Goal: Contribute content: Contribute content

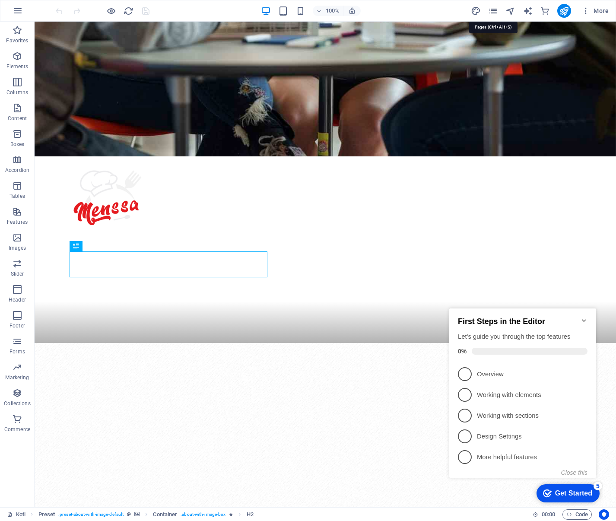
click at [492, 11] on icon "pages" at bounding box center [493, 11] width 10 height 10
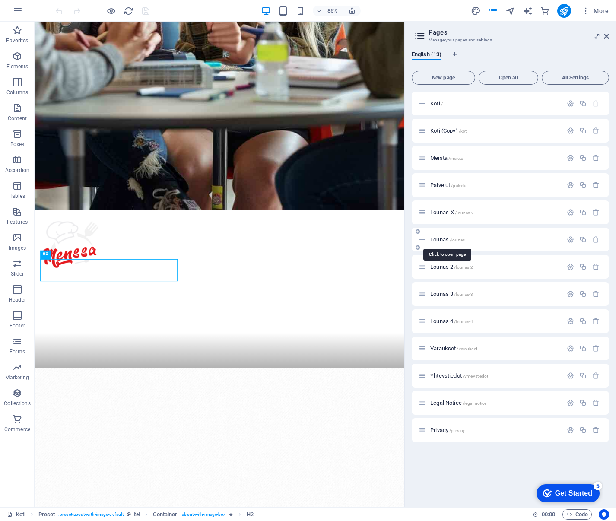
click at [441, 240] on span "Lounas /lounas" at bounding box center [447, 239] width 35 height 6
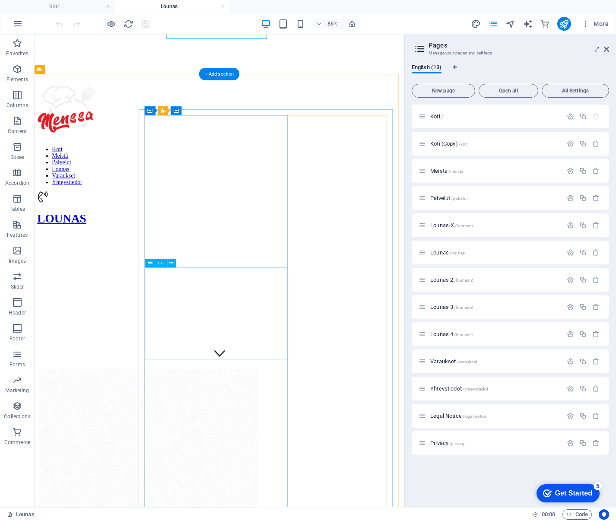
scroll to position [173, 0]
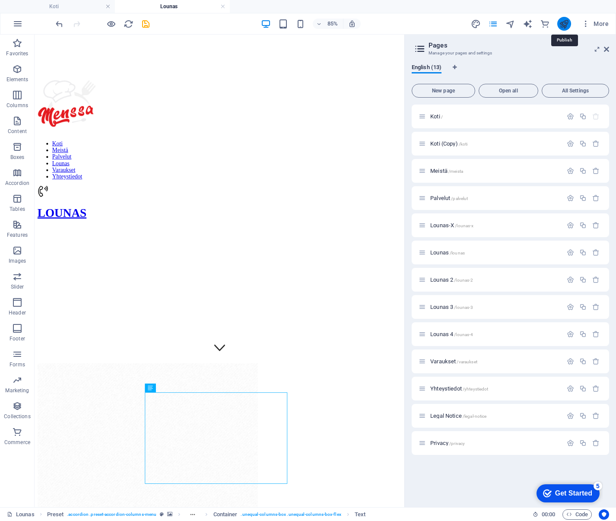
click at [567, 22] on icon "publish" at bounding box center [564, 24] width 10 height 10
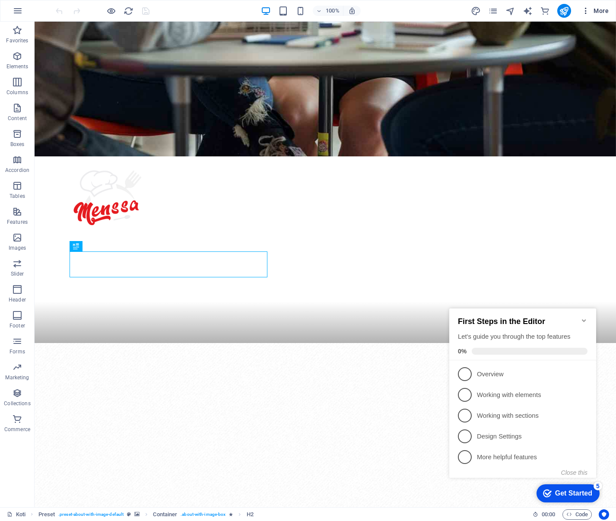
click at [600, 10] on span "More" at bounding box center [594, 10] width 27 height 9
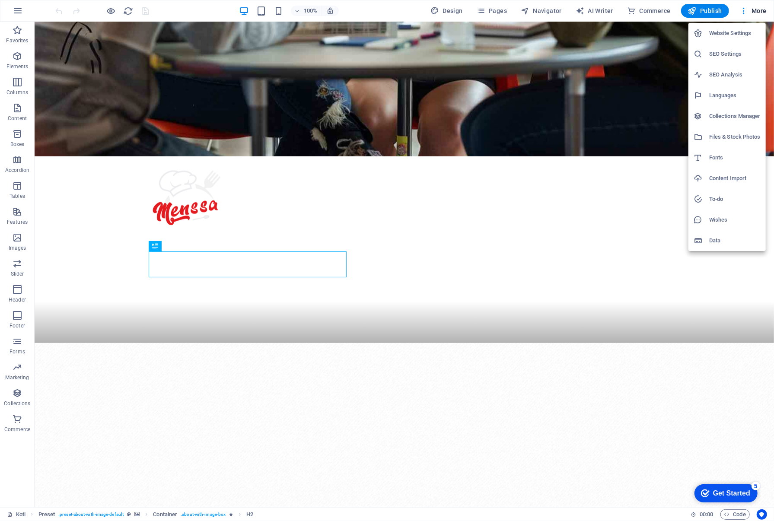
click at [210, 214] on div at bounding box center [387, 260] width 774 height 521
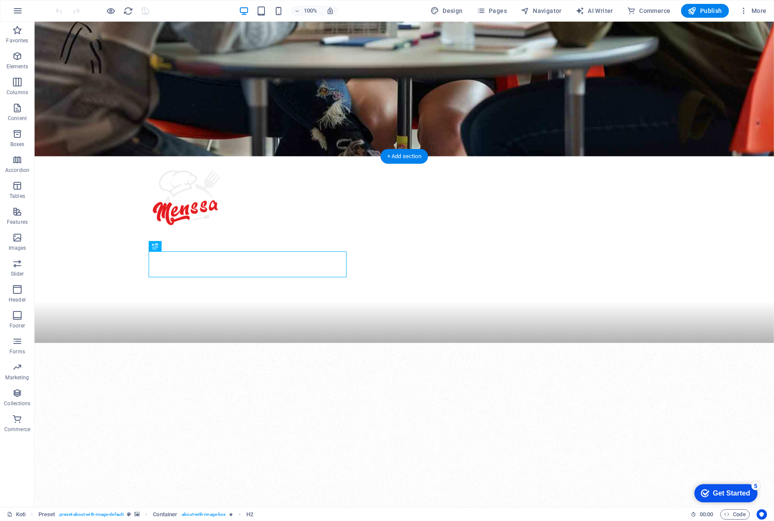
click at [119, 342] on figure at bounding box center [403, 527] width 739 height 370
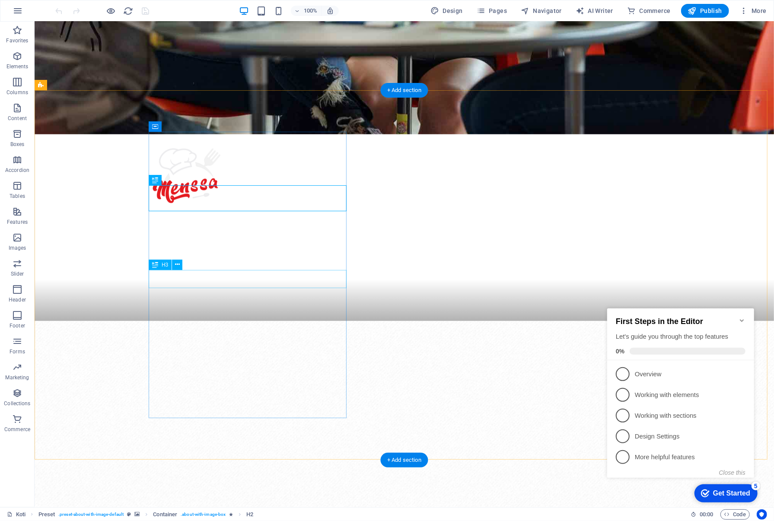
scroll to position [351, 0]
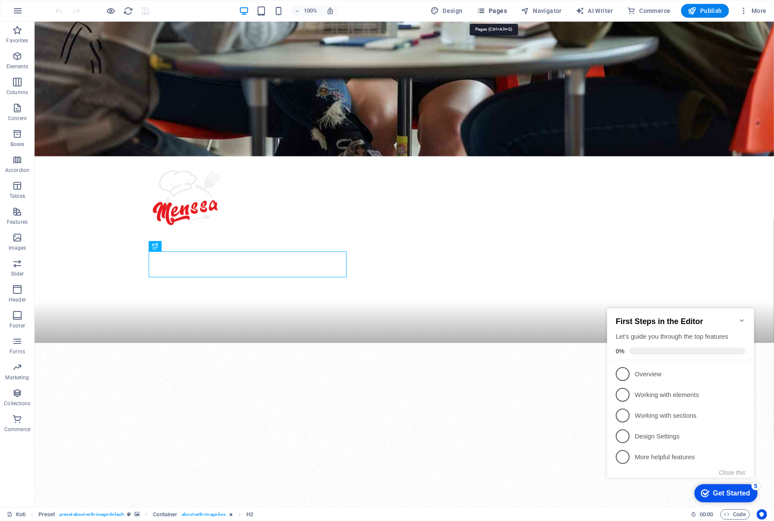
click at [504, 12] on span "Pages" at bounding box center [491, 10] width 30 height 9
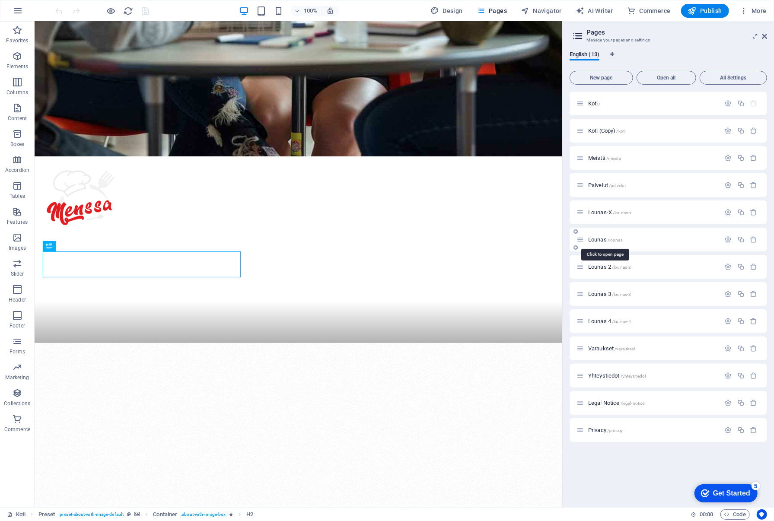
click at [594, 238] on span "Lounas /lounas" at bounding box center [605, 239] width 35 height 6
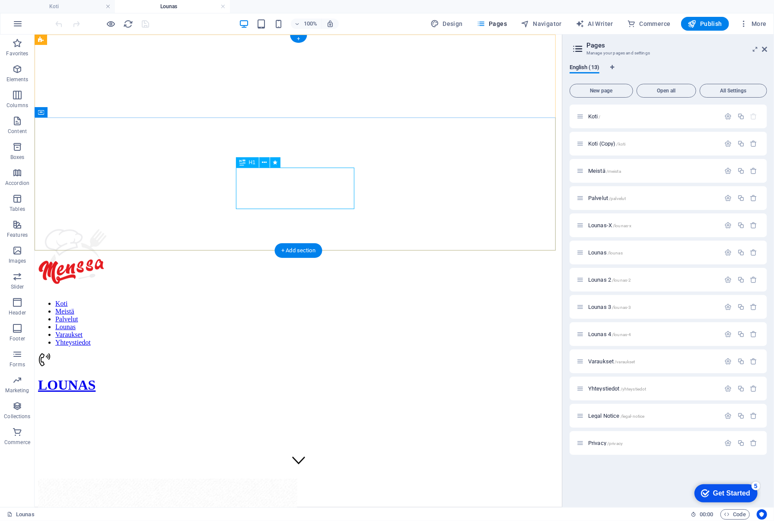
scroll to position [43, 0]
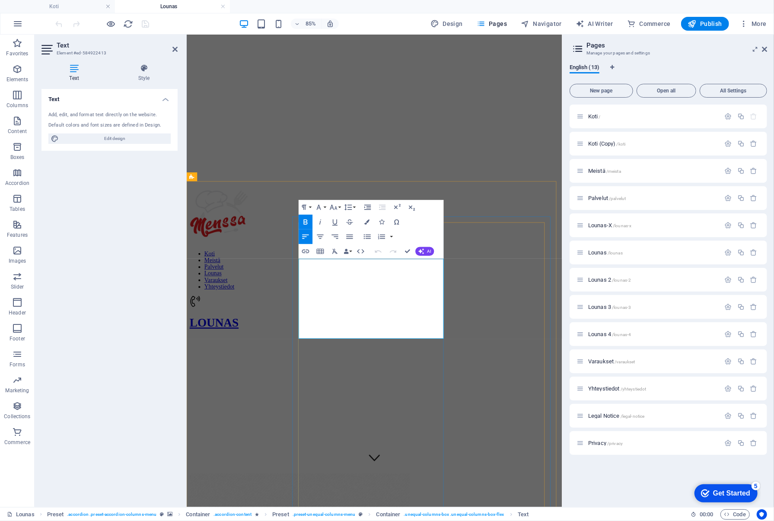
drag, startPoint x: 429, startPoint y: 354, endPoint x: 318, endPoint y: 355, distance: 111.4
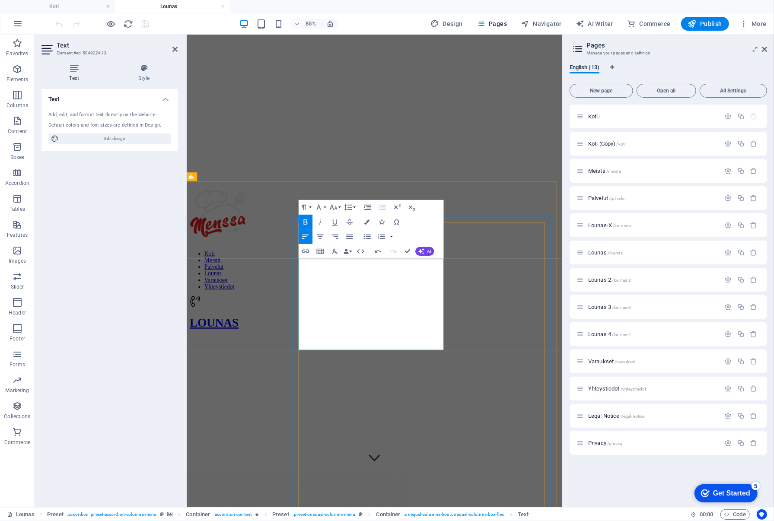
copy strong "KAIKKI LISTAN PIZZAT"
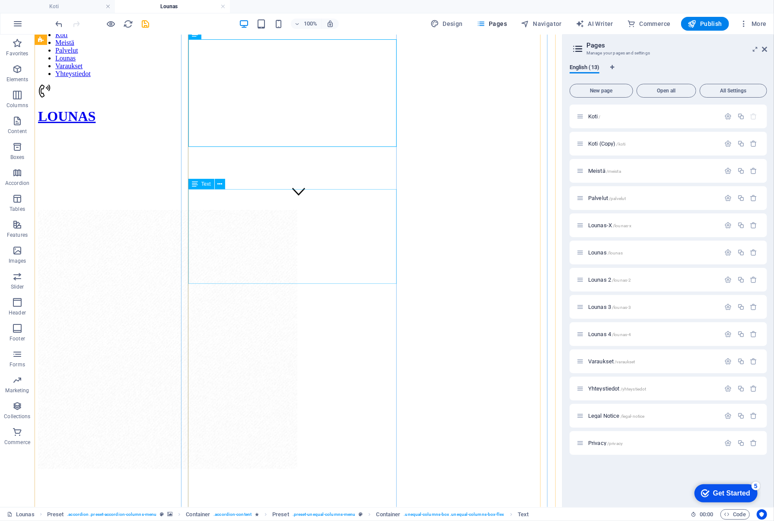
scroll to position [302, 0]
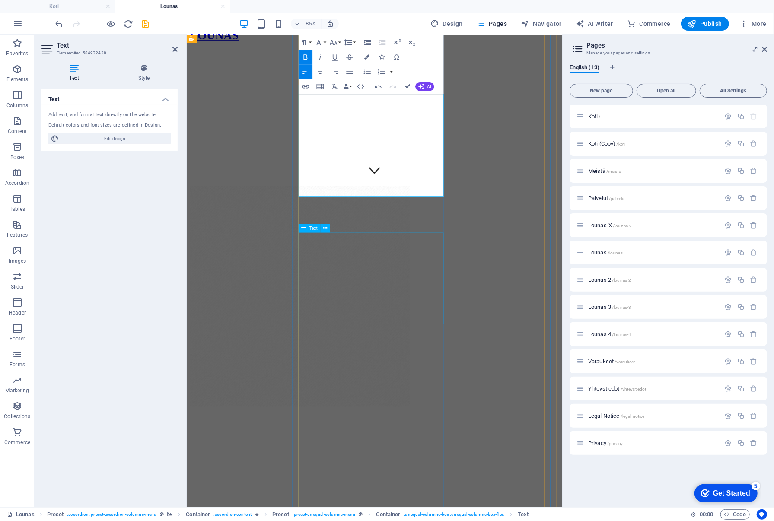
scroll to position [389, 0]
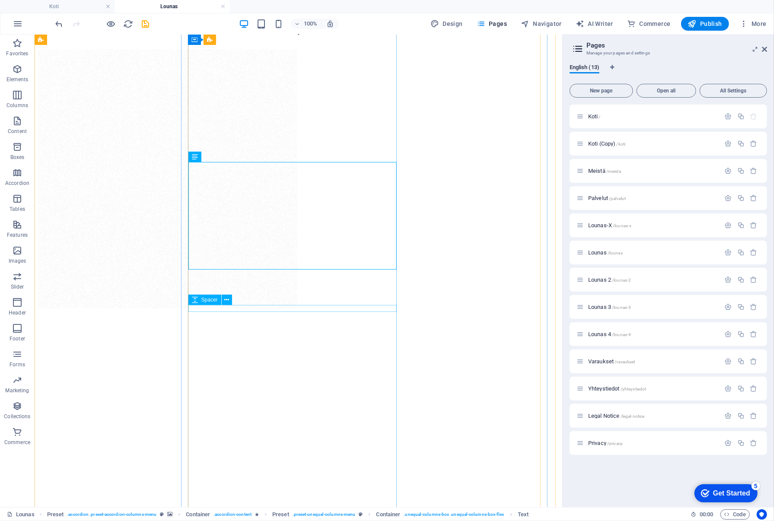
scroll to position [504, 0]
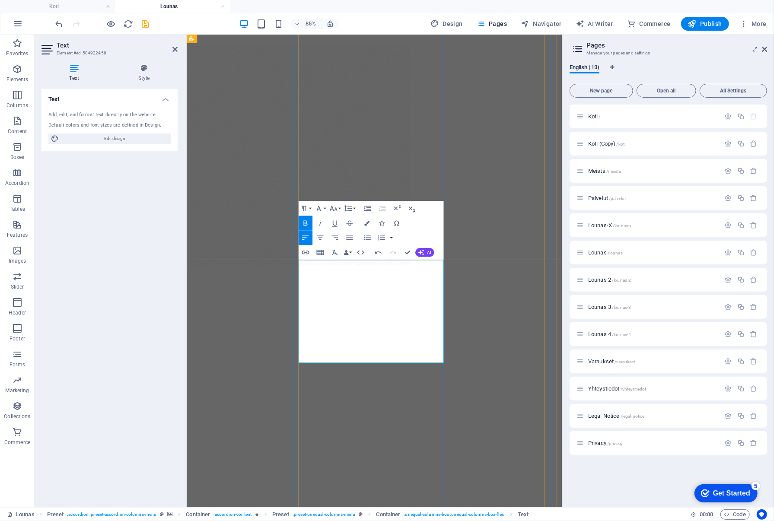
scroll to position [548, 0]
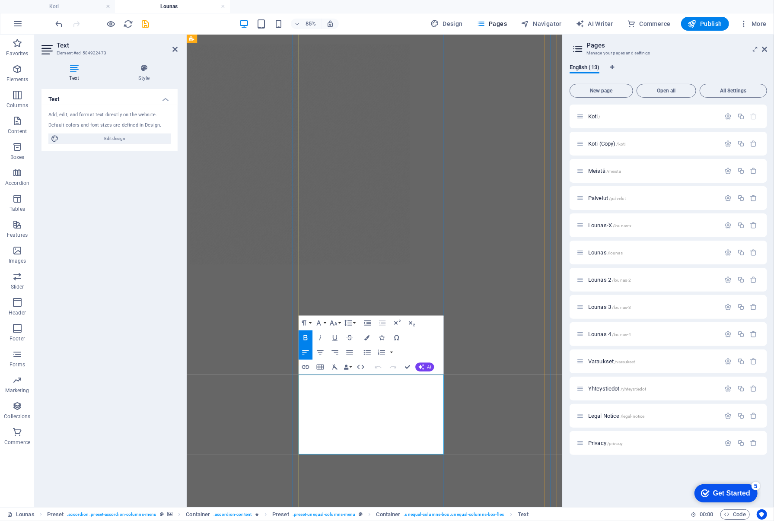
click at [708, 25] on span "Publish" at bounding box center [705, 23] width 34 height 9
